Goal: Find contact information: Find contact information

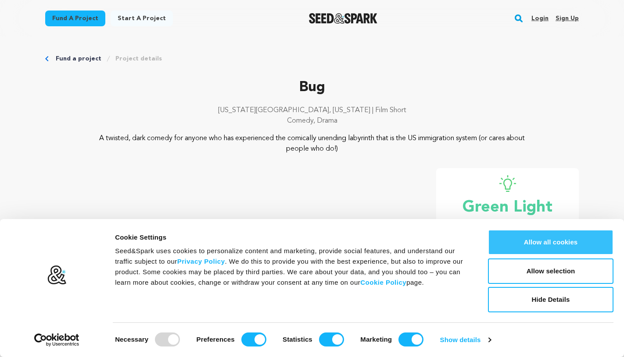
click at [513, 245] on button "Allow all cookies" at bounding box center [550, 242] width 125 height 25
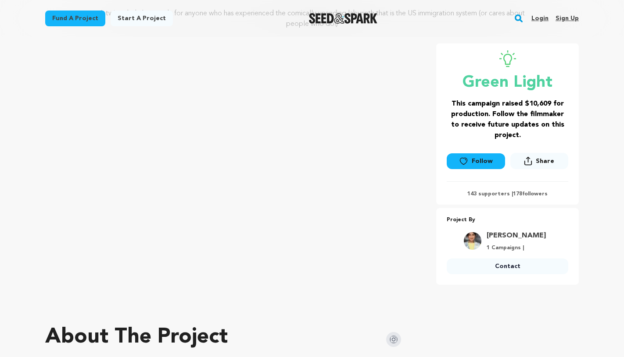
scroll to position [127, 0]
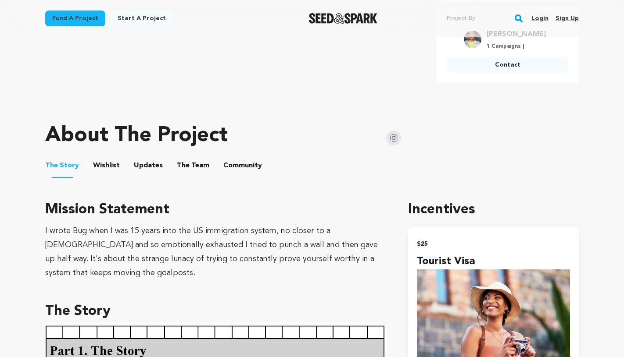
scroll to position [332, 0]
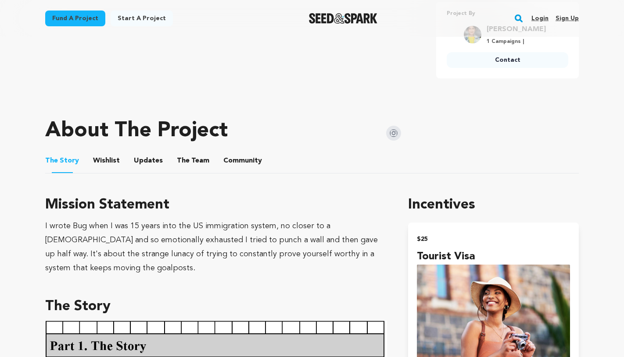
click at [146, 158] on button "Updates" at bounding box center [148, 162] width 21 height 21
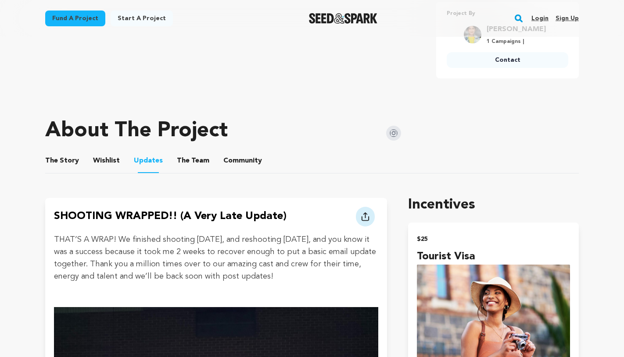
click at [187, 157] on button "The Team" at bounding box center [192, 162] width 21 height 21
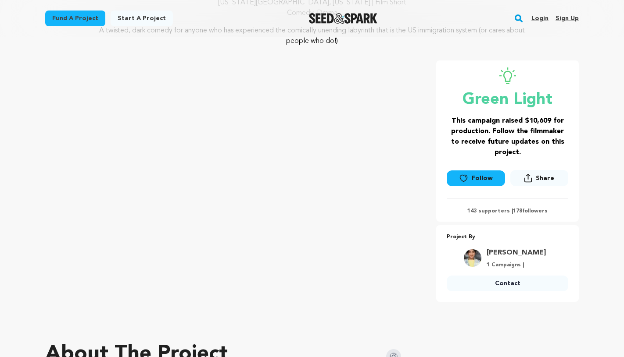
scroll to position [146, 0]
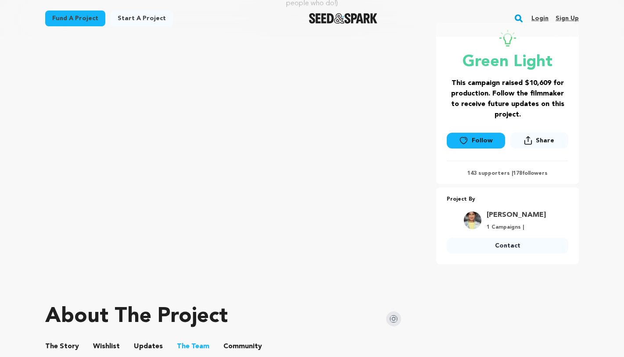
click at [502, 215] on link "Pratima Mani" at bounding box center [515, 215] width 59 height 11
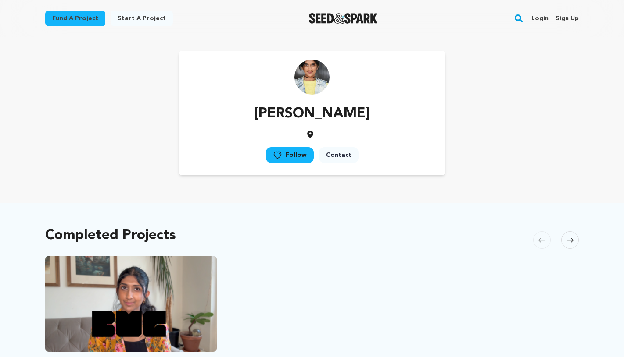
click at [341, 156] on link "Contact" at bounding box center [338, 155] width 39 height 16
